Goal: Navigation & Orientation: Understand site structure

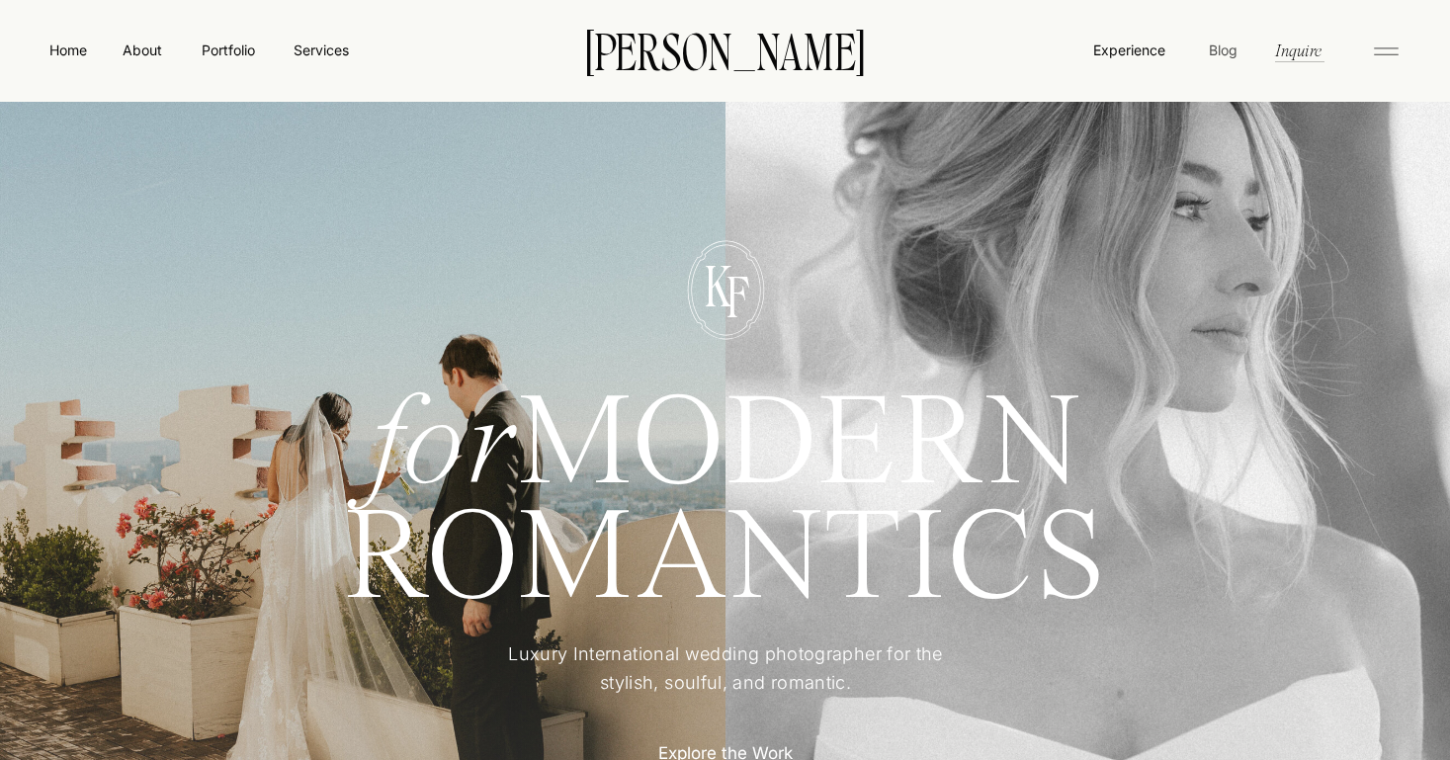
click at [1231, 50] on nav "Blog" at bounding box center [1223, 50] width 38 height 20
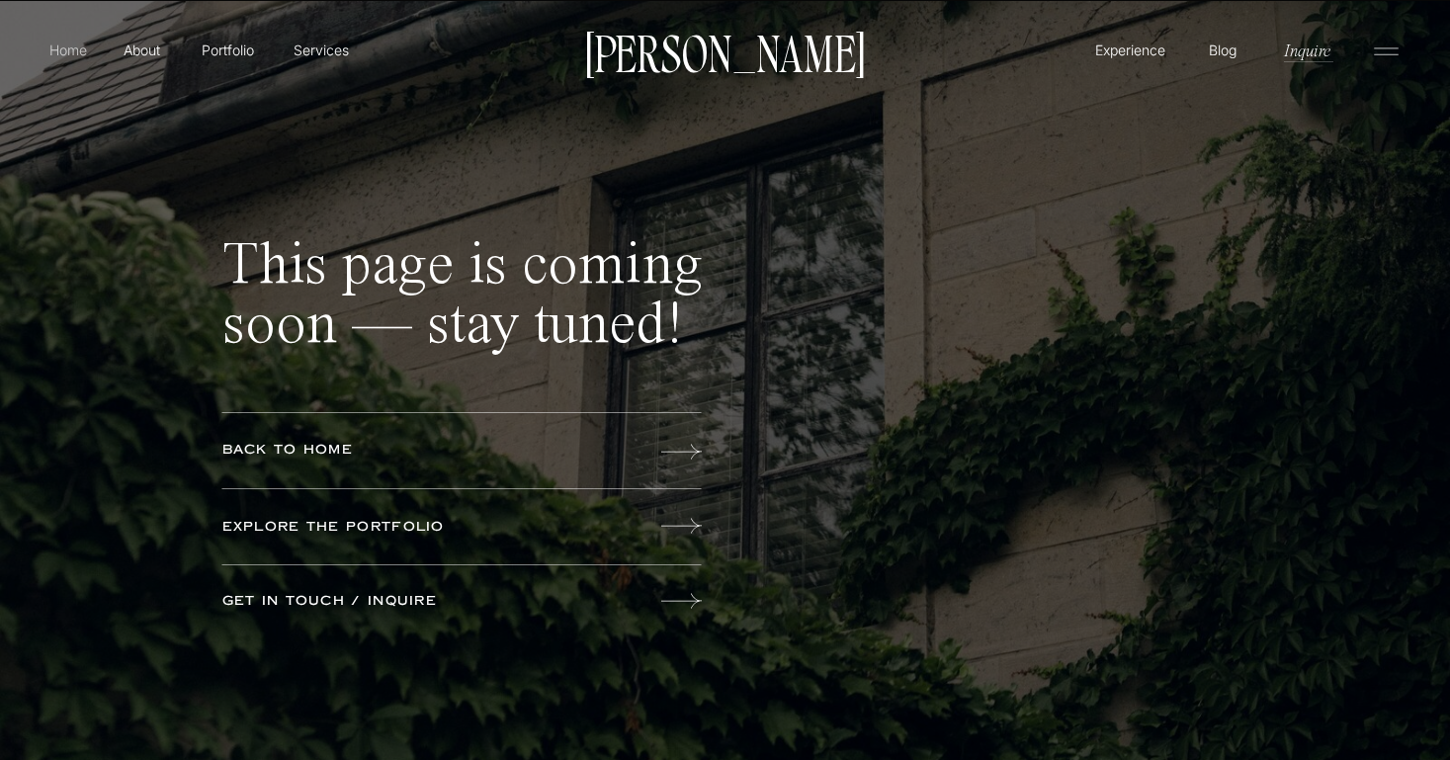
click at [69, 49] on p "Home" at bounding box center [67, 50] width 45 height 21
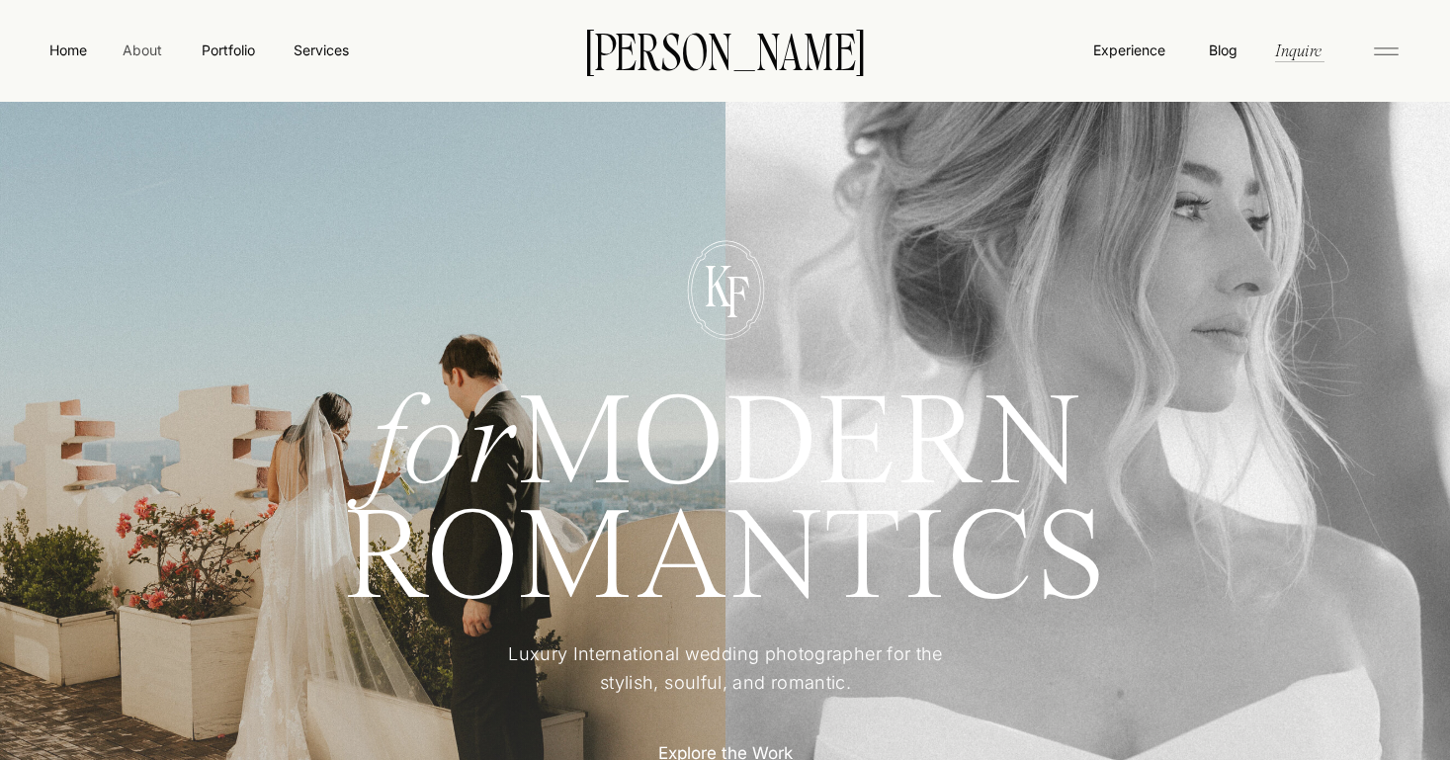
click at [137, 54] on nav "About" at bounding box center [142, 50] width 44 height 20
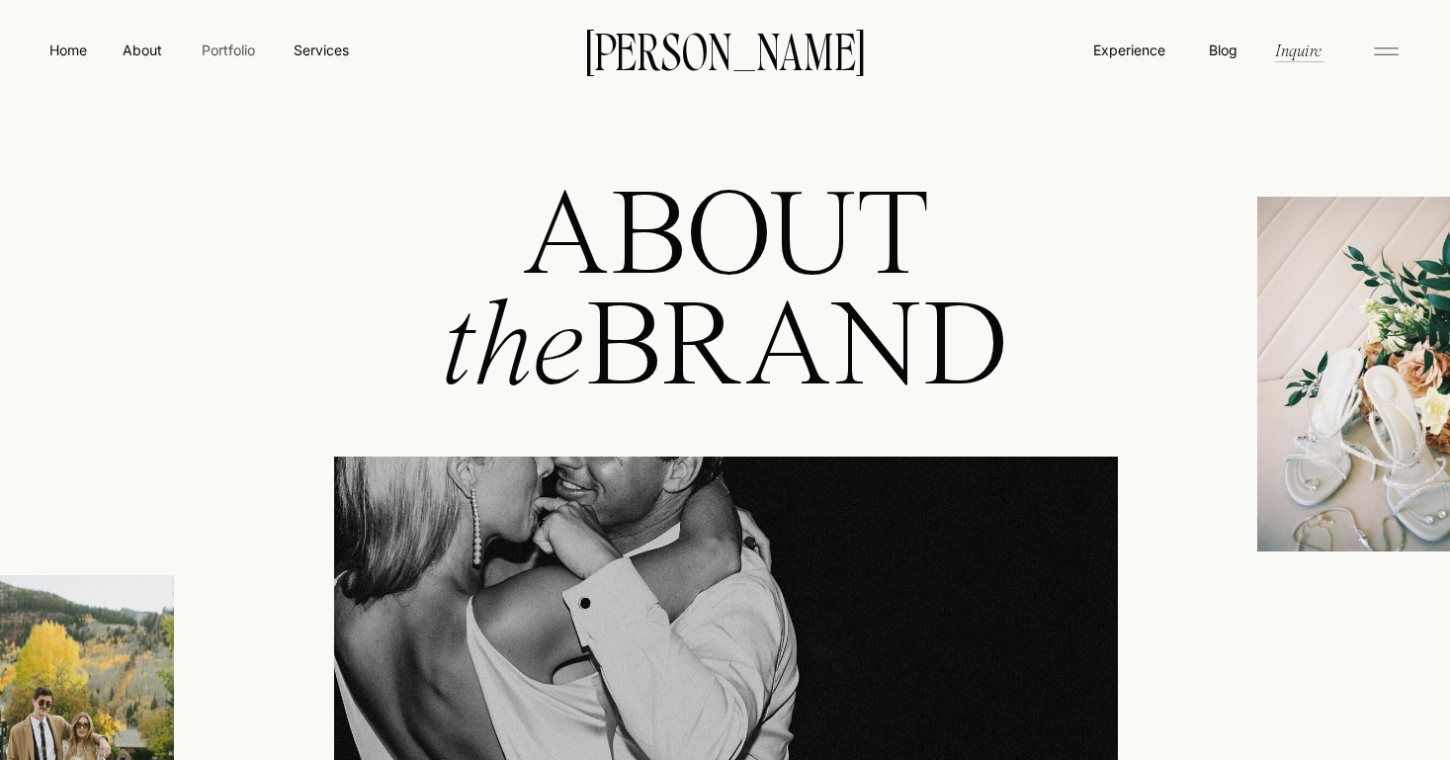
click at [235, 51] on nav "Portfolio" at bounding box center [228, 50] width 70 height 21
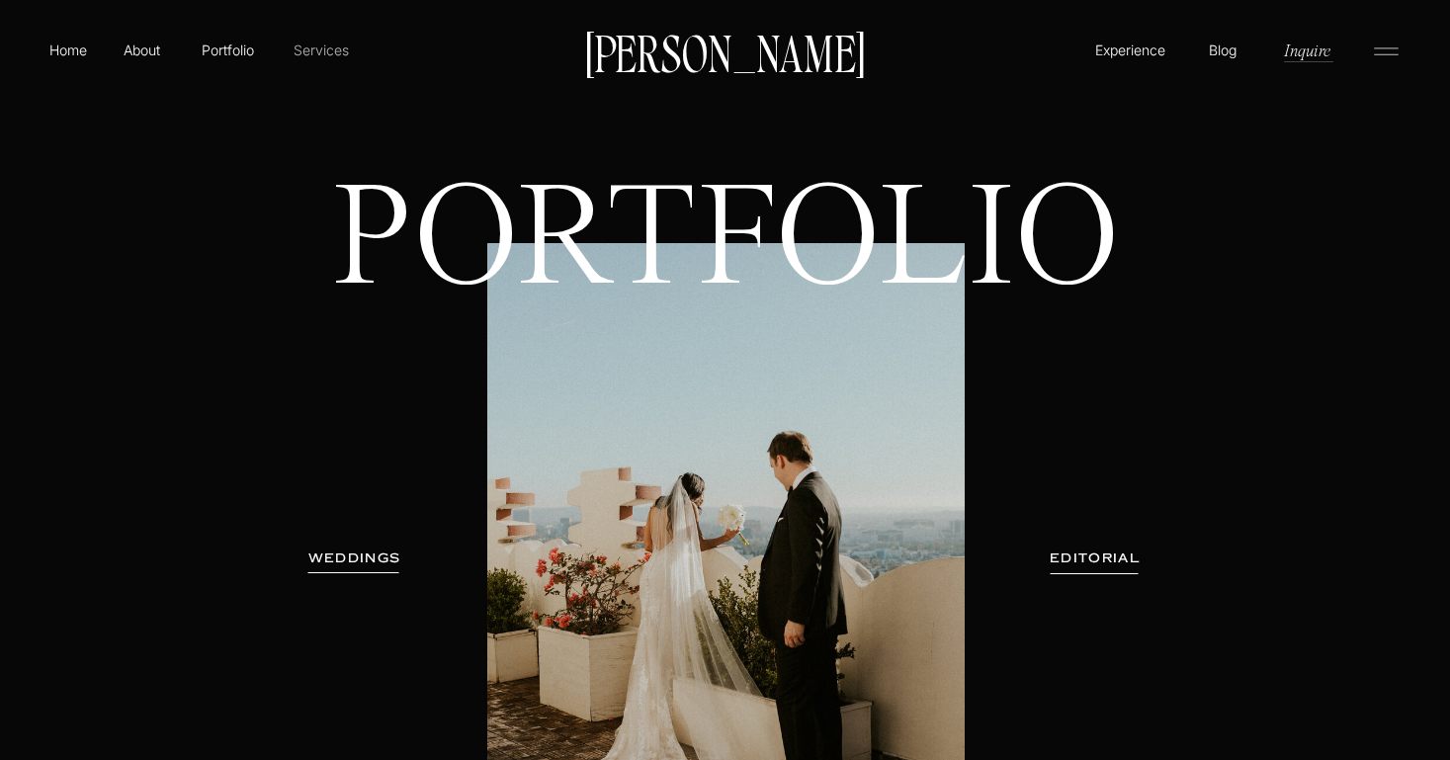
click at [321, 51] on p "Services" at bounding box center [321, 50] width 58 height 21
